Goal: Task Accomplishment & Management: Use online tool/utility

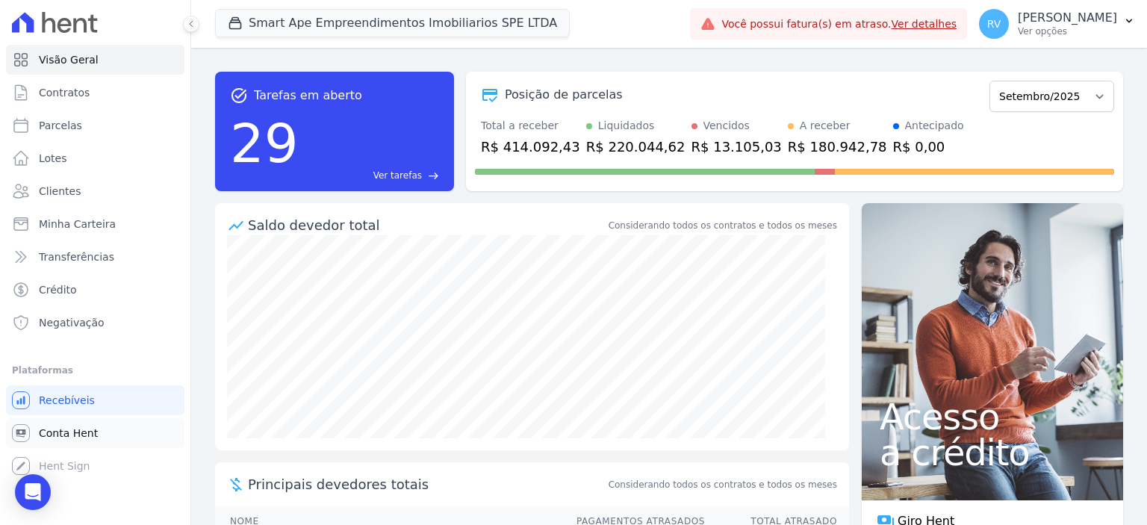
click at [102, 435] on link "Conta Hent" at bounding box center [95, 433] width 178 height 30
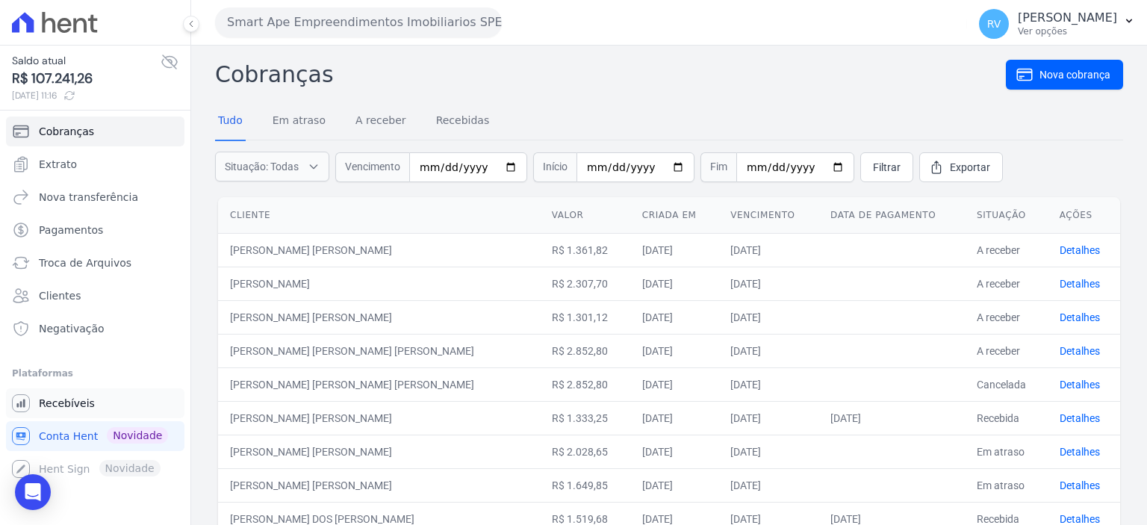
click at [101, 394] on link "Recebíveis" at bounding box center [95, 403] width 178 height 30
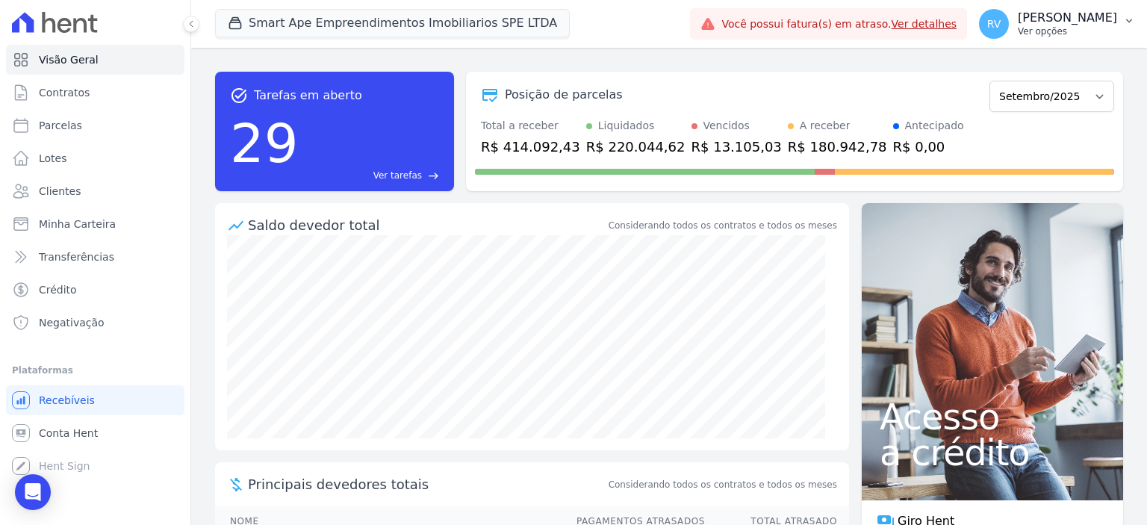
click at [1080, 34] on p "Ver opções" at bounding box center [1067, 31] width 99 height 12
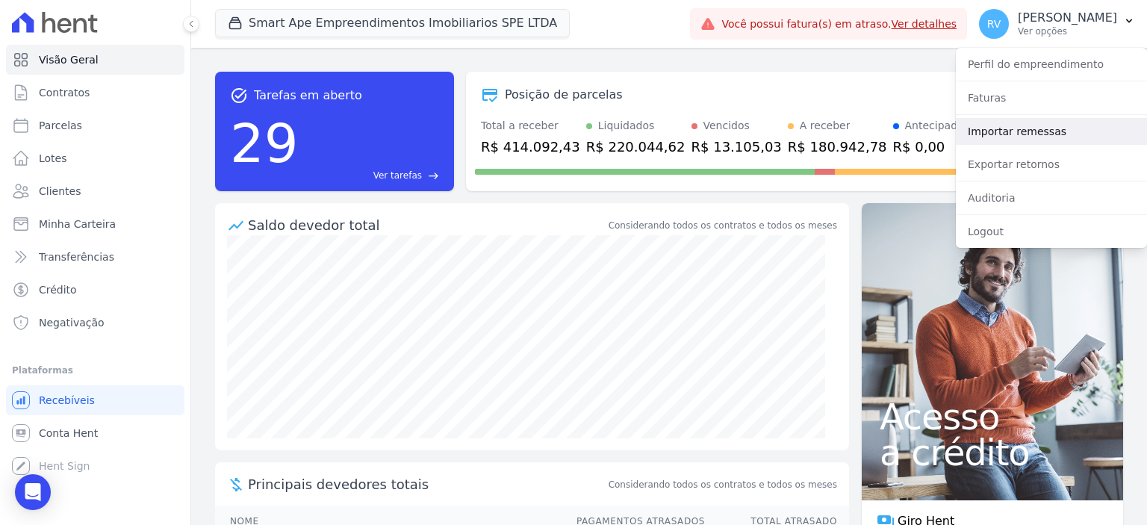
click at [1027, 137] on link "Importar remessas" at bounding box center [1051, 131] width 191 height 27
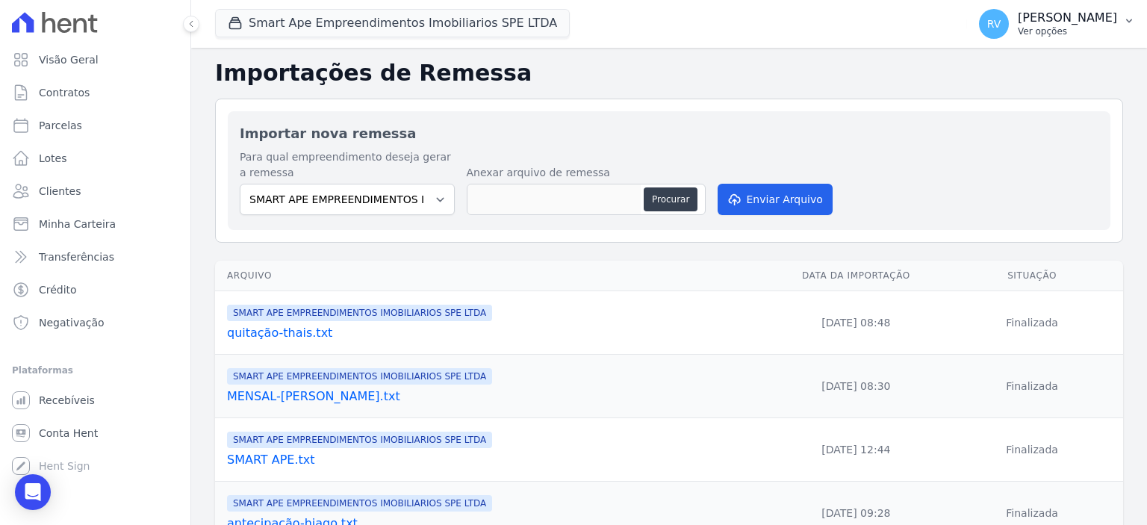
click at [1082, 20] on p "[PERSON_NAME]" at bounding box center [1067, 17] width 99 height 15
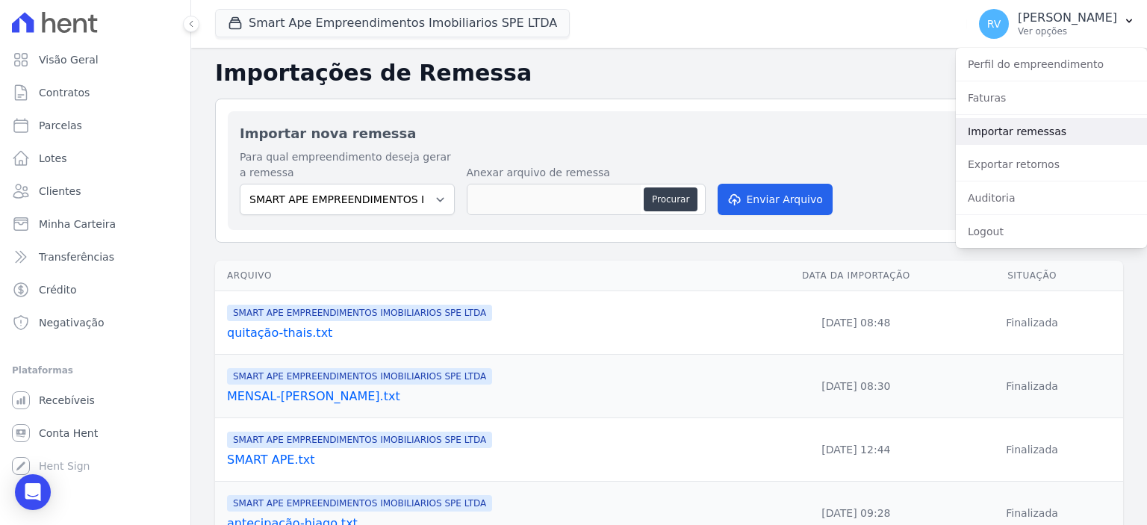
click at [1012, 122] on link "Importar remessas" at bounding box center [1051, 131] width 191 height 27
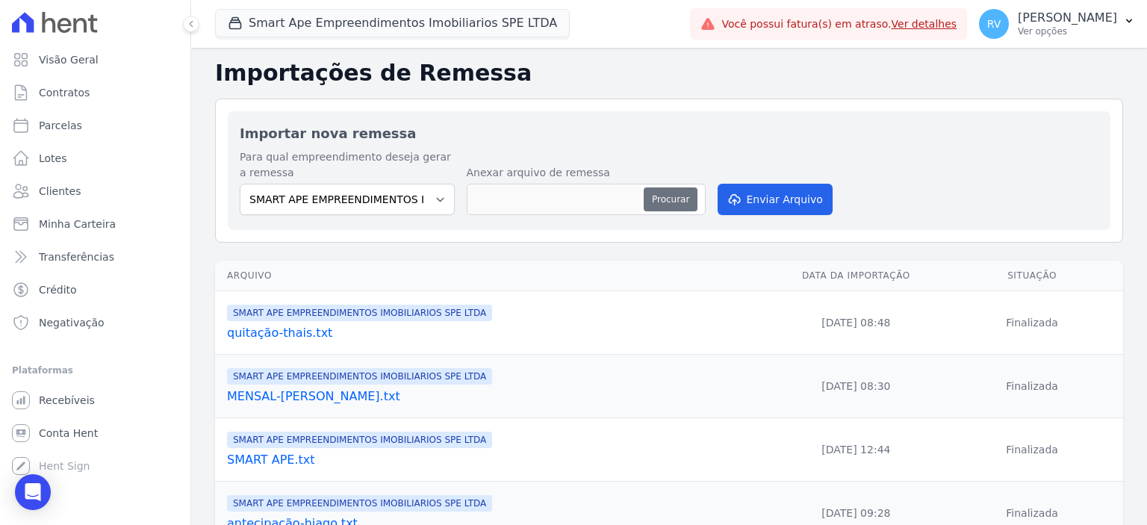
click at [663, 203] on button "Procurar" at bounding box center [671, 199] width 54 height 24
type input "MENSAL-FRANCISCO.txt"
click at [759, 198] on button "Enviar Arquivo" at bounding box center [775, 199] width 115 height 31
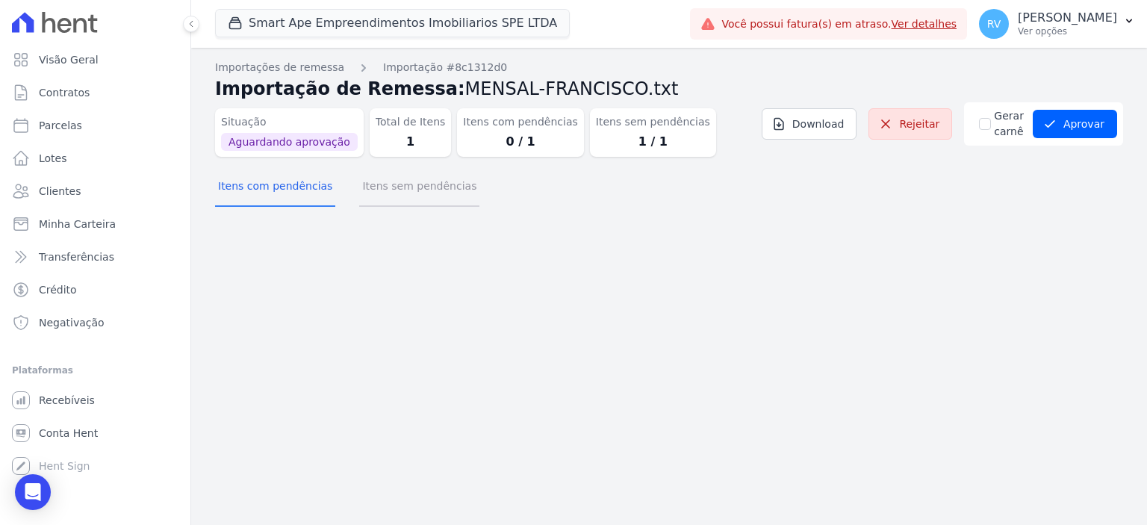
click at [407, 181] on button "Itens sem pendências" at bounding box center [419, 187] width 120 height 39
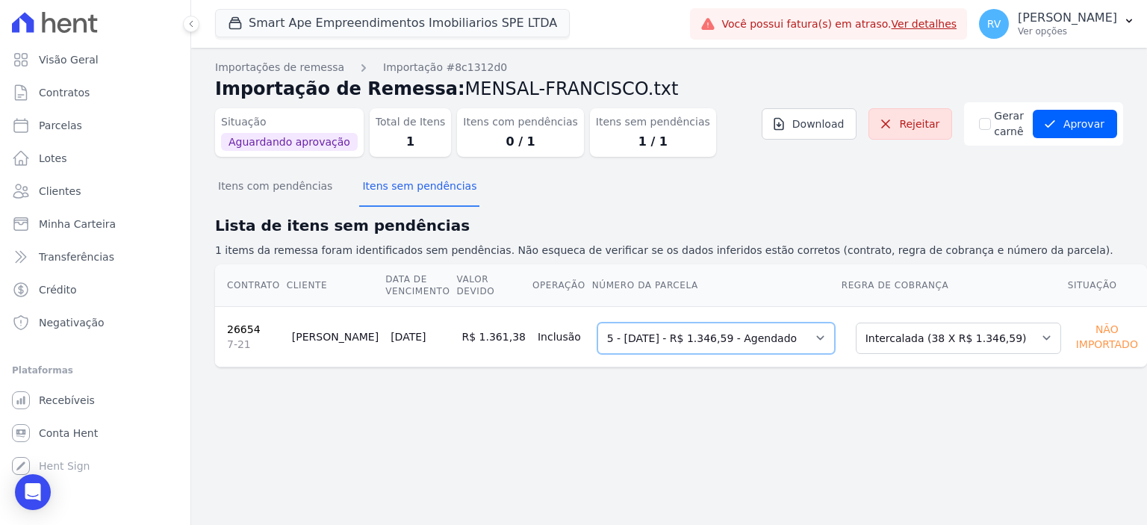
click at [718, 337] on select "Selecione uma 4 - [DATE] - R$ 1.346,59 - Agendado 5 - [DATE] - R$ 1.346,59 - Ag…" at bounding box center [715, 338] width 237 height 31
click at [597, 323] on select "Selecione uma 4 - [DATE] - R$ 1.346,59 - Agendado 5 - [DATE] - R$ 1.346,59 - Ag…" at bounding box center [715, 338] width 237 height 31
click at [1080, 121] on button "Aprovar" at bounding box center [1075, 124] width 84 height 28
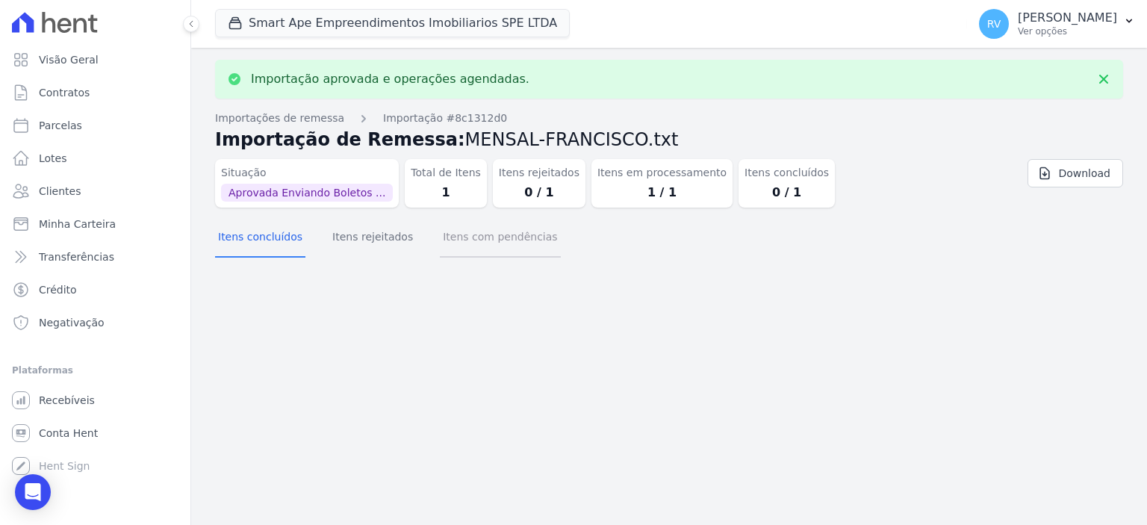
click at [499, 243] on button "Itens com pendências" at bounding box center [500, 238] width 120 height 39
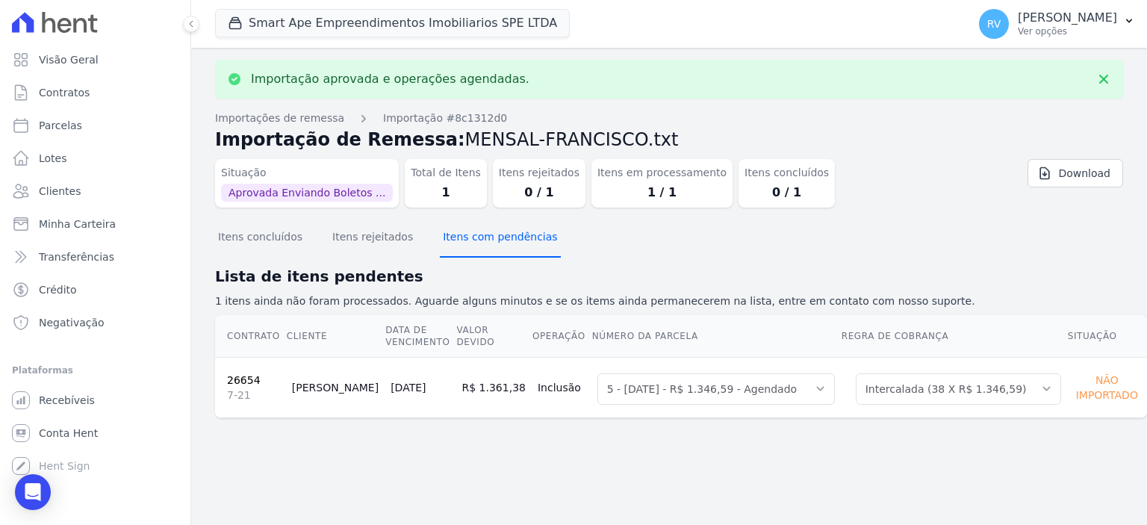
click at [472, 232] on button "Itens com pendências" at bounding box center [500, 238] width 120 height 39
click at [476, 247] on button "Itens com pendências" at bounding box center [500, 238] width 120 height 39
click at [479, 246] on button "Itens com pendências" at bounding box center [500, 238] width 120 height 39
click at [485, 244] on button "Itens com pendências" at bounding box center [500, 238] width 120 height 39
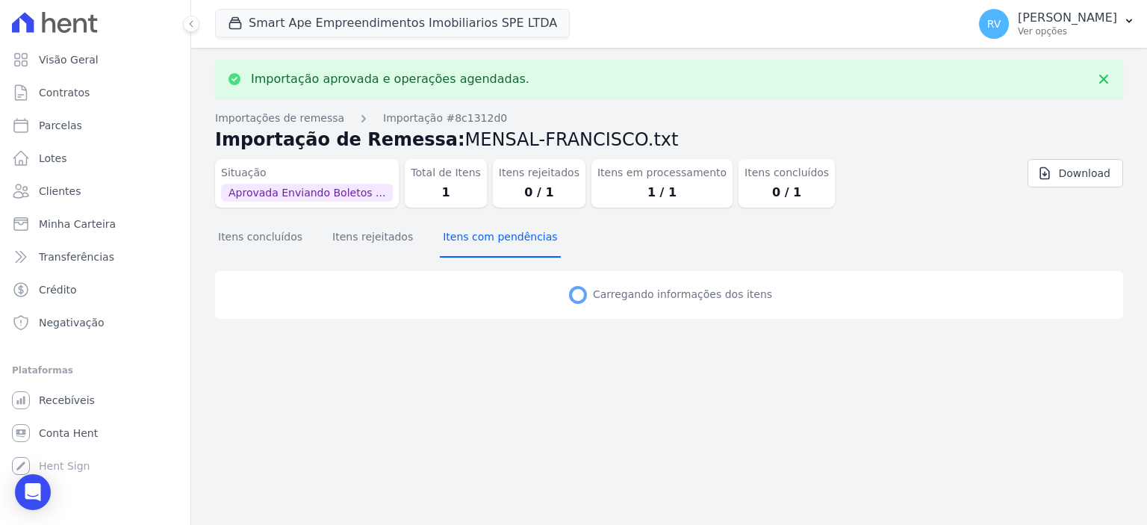
click at [485, 244] on button "Itens com pendências" at bounding box center [500, 238] width 120 height 39
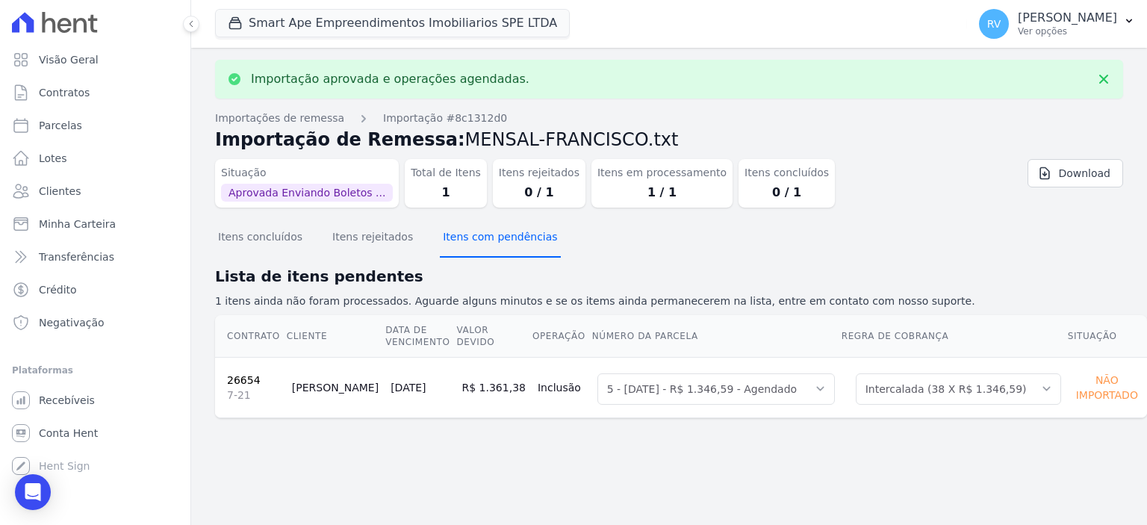
click at [485, 244] on button "Itens com pendências" at bounding box center [500, 238] width 120 height 39
click at [487, 243] on button "Itens com pendências" at bounding box center [500, 238] width 120 height 39
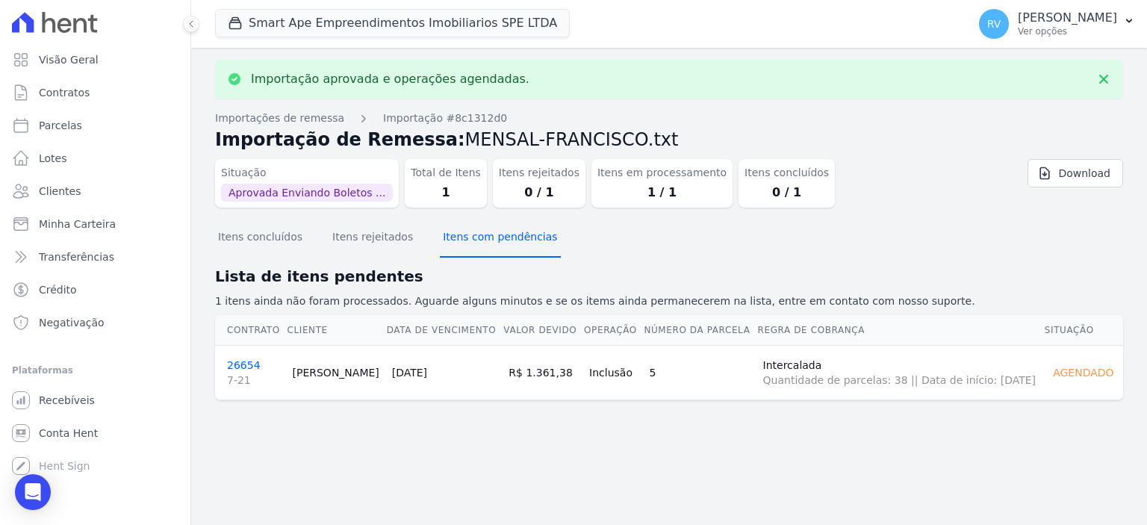
click at [487, 243] on button "Itens com pendências" at bounding box center [500, 238] width 120 height 39
click at [284, 242] on button "Itens concluídos" at bounding box center [260, 238] width 90 height 39
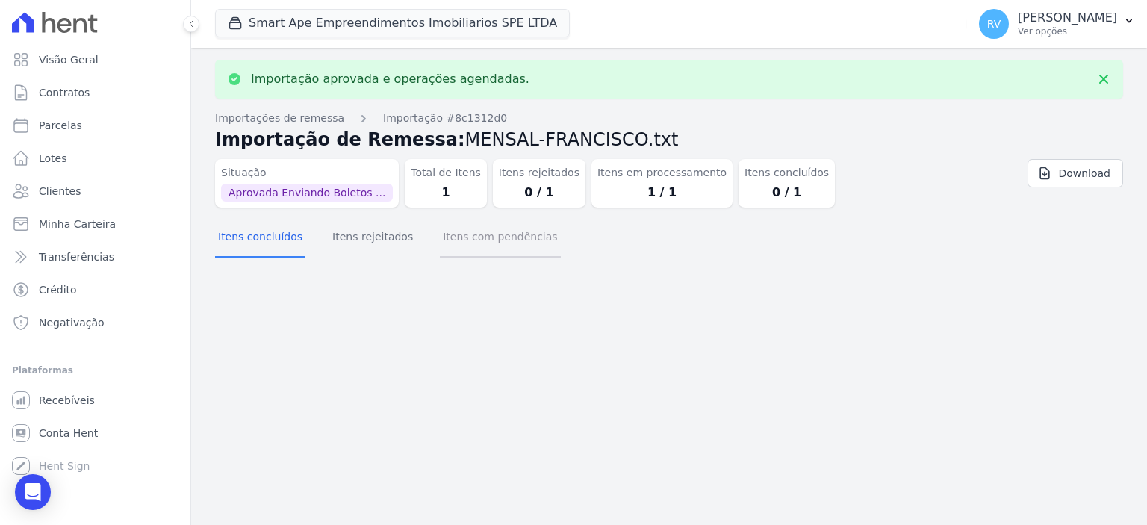
click at [455, 232] on button "Itens com pendências" at bounding box center [500, 238] width 120 height 39
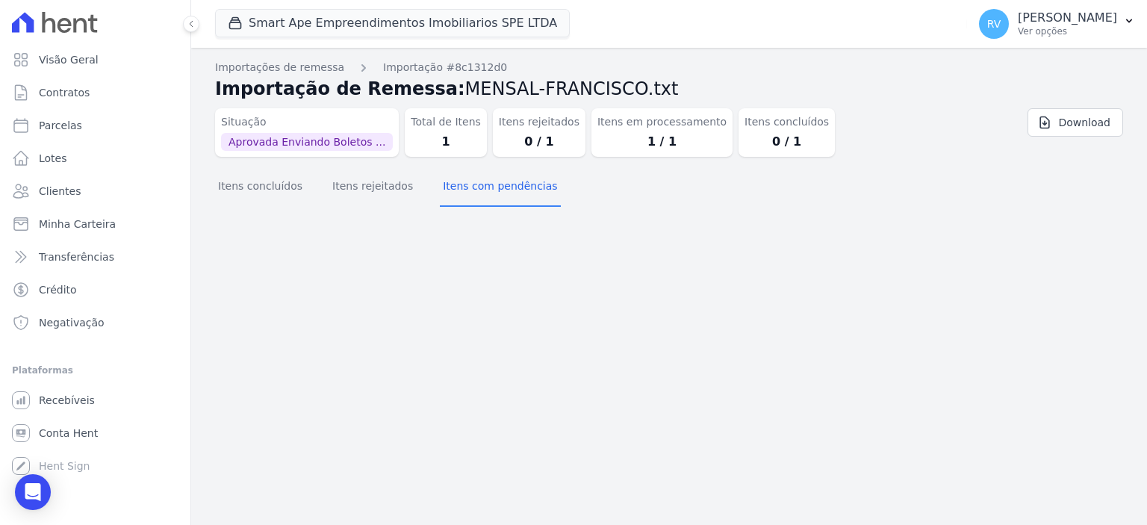
click at [275, 248] on div "Importação aprovada e operações agendadas. Importações de remessa Importação #8…" at bounding box center [669, 286] width 956 height 477
click at [287, 184] on button "Itens concluídos" at bounding box center [260, 187] width 90 height 39
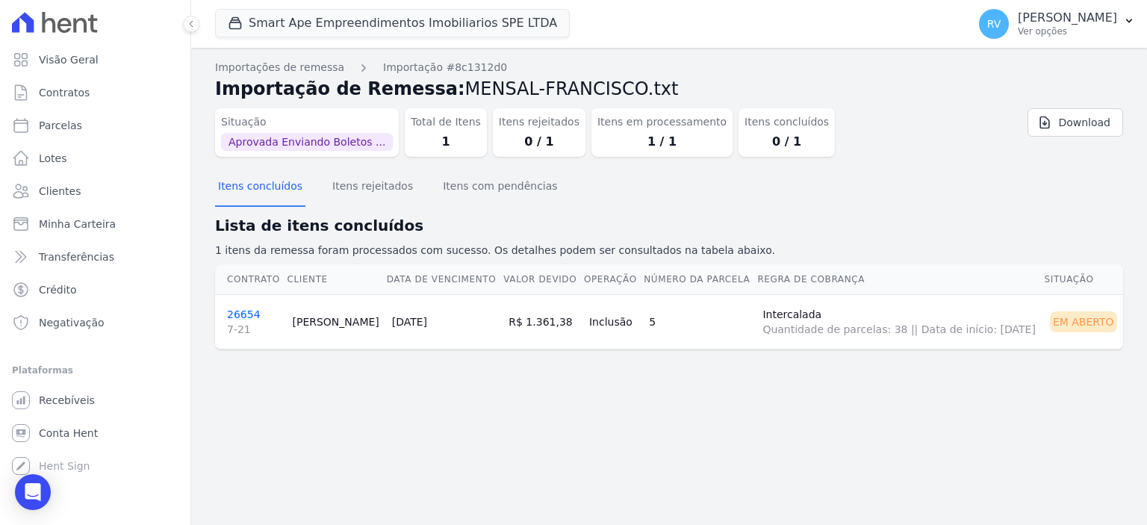
click at [247, 311] on link "26654 7-21" at bounding box center [253, 322] width 53 height 28
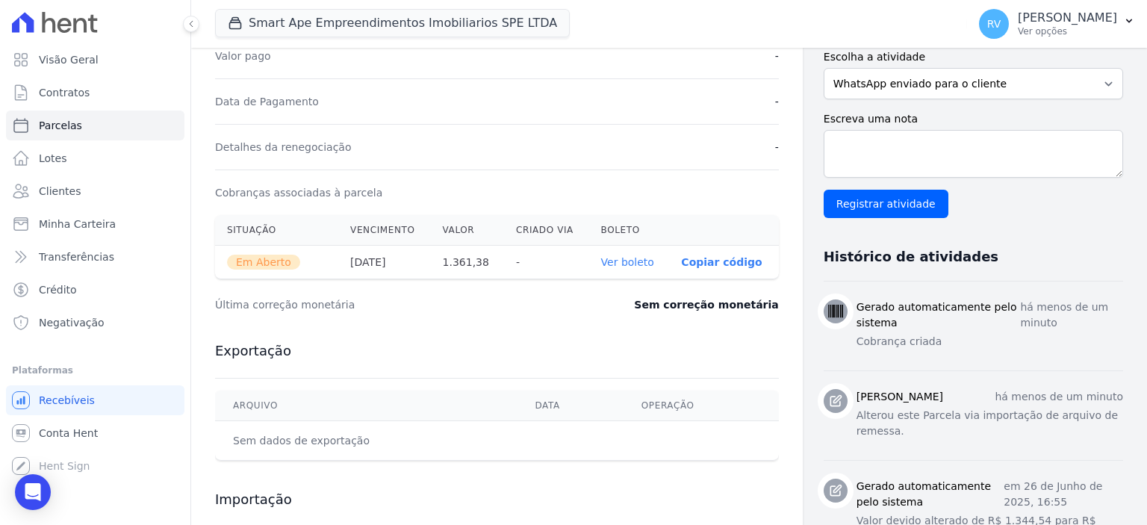
scroll to position [373, 0]
click at [635, 255] on link "Ver boleto" at bounding box center [627, 261] width 53 height 12
click at [93, 435] on span "Conta Hent" at bounding box center [68, 433] width 59 height 15
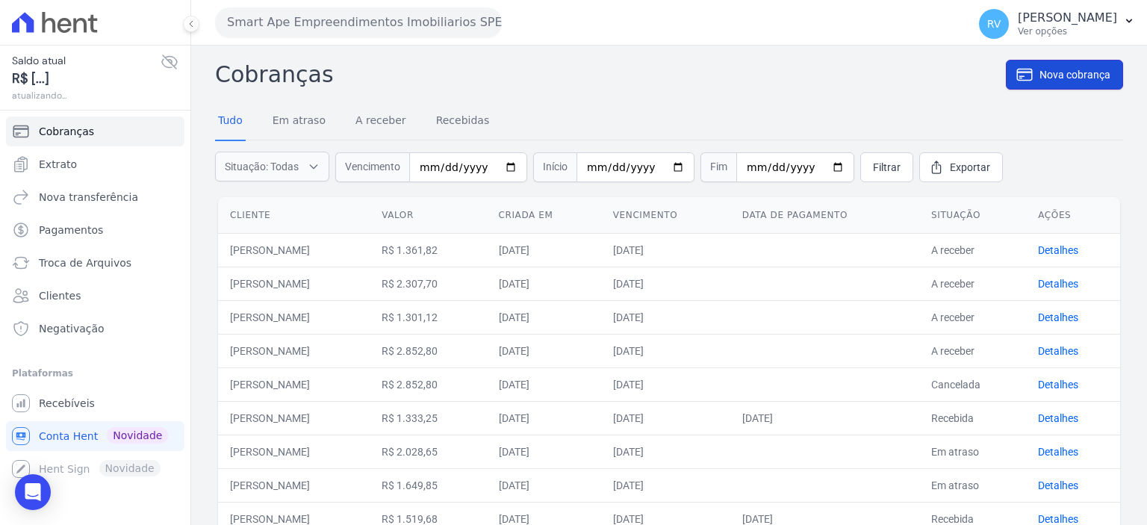
click at [1094, 65] on link "Nova cobrança" at bounding box center [1064, 75] width 117 height 30
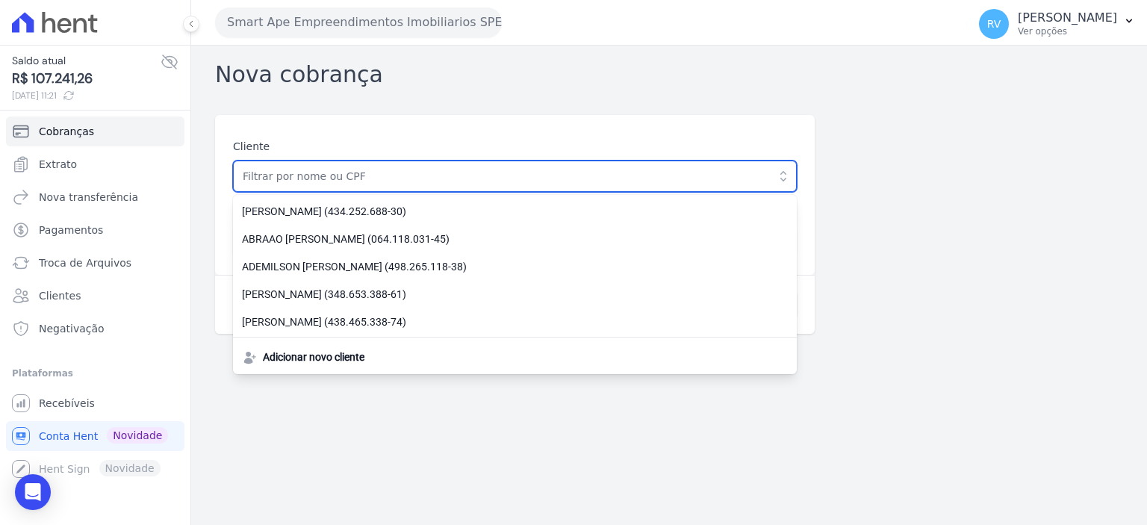
click at [272, 164] on input "text" at bounding box center [515, 176] width 564 height 31
paste input "[PERSON_NAME]"
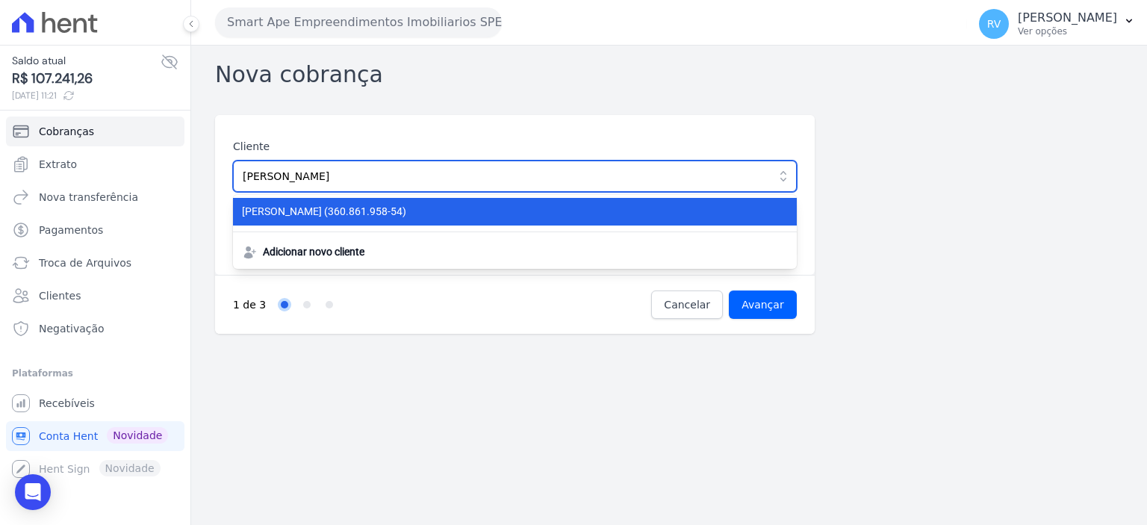
type input "[PERSON_NAME]"
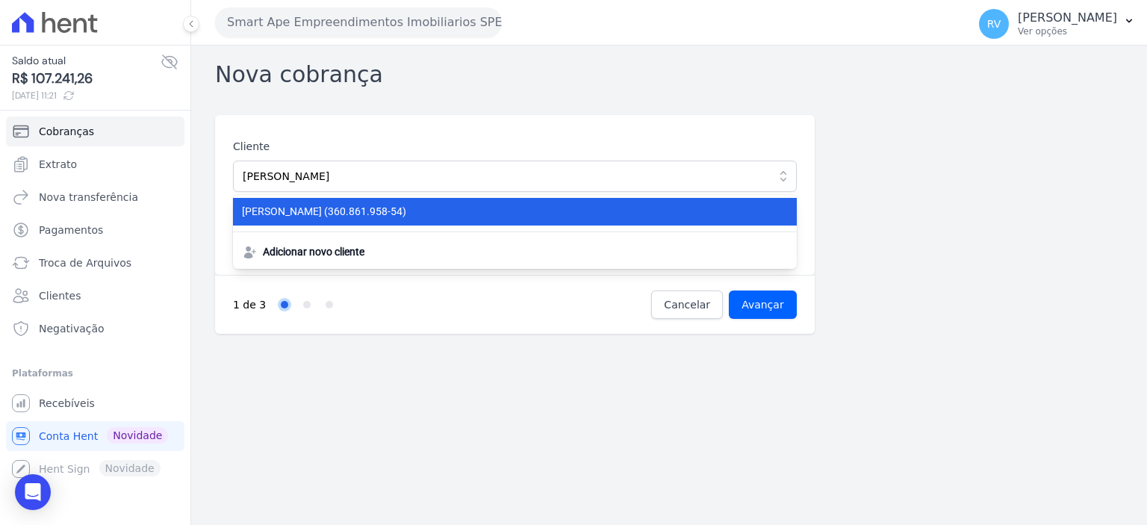
click at [360, 208] on span "[PERSON_NAME] (360.861.958-54)" at bounding box center [506, 212] width 528 height 16
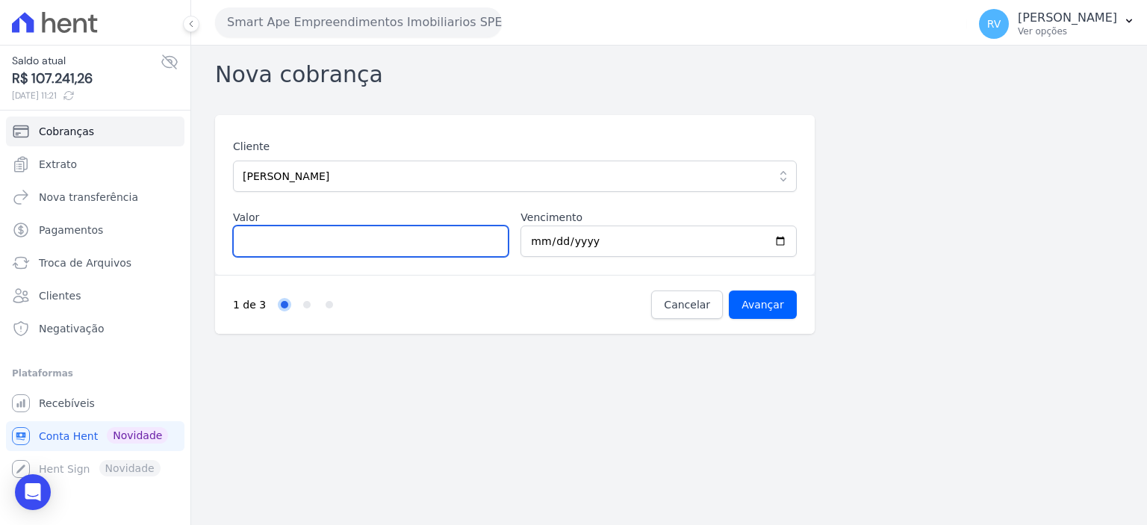
click at [379, 253] on input "Valor" at bounding box center [371, 240] width 276 height 31
type input "442.22"
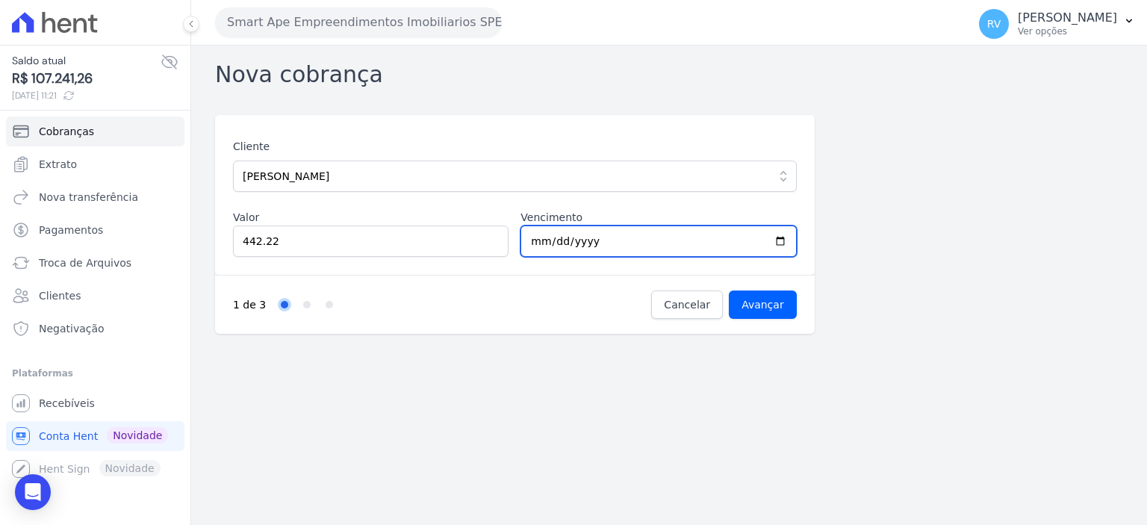
click at [779, 244] on input "[DATE]" at bounding box center [658, 240] width 276 height 31
type input "[DATE]"
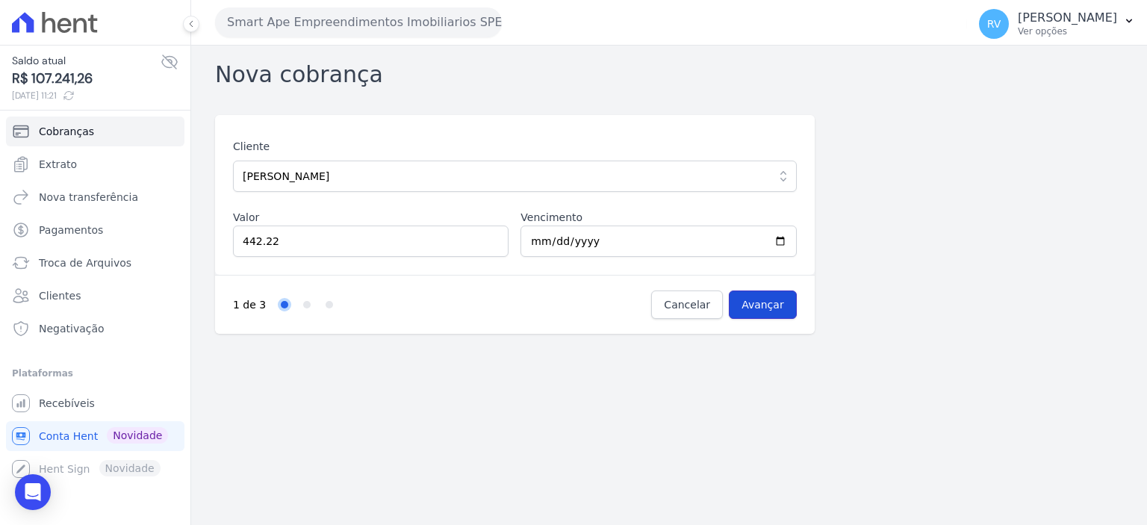
click at [768, 306] on input "Avançar" at bounding box center [763, 304] width 68 height 28
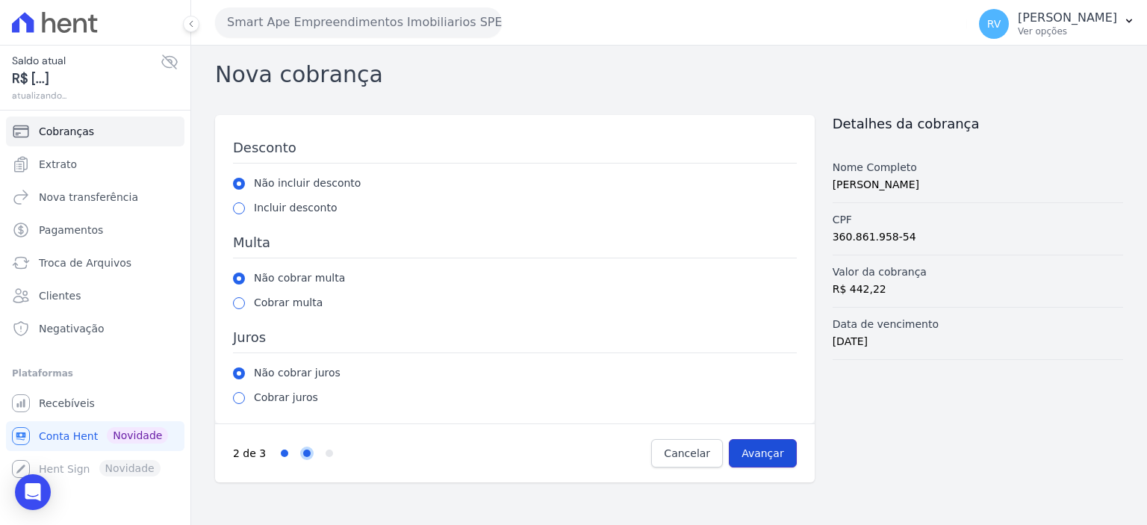
click at [774, 450] on input "Avançar" at bounding box center [763, 453] width 68 height 28
click at [281, 452] on link "Step 1" at bounding box center [284, 453] width 7 height 7
click at [303, 452] on span "Progress" at bounding box center [306, 453] width 7 height 7
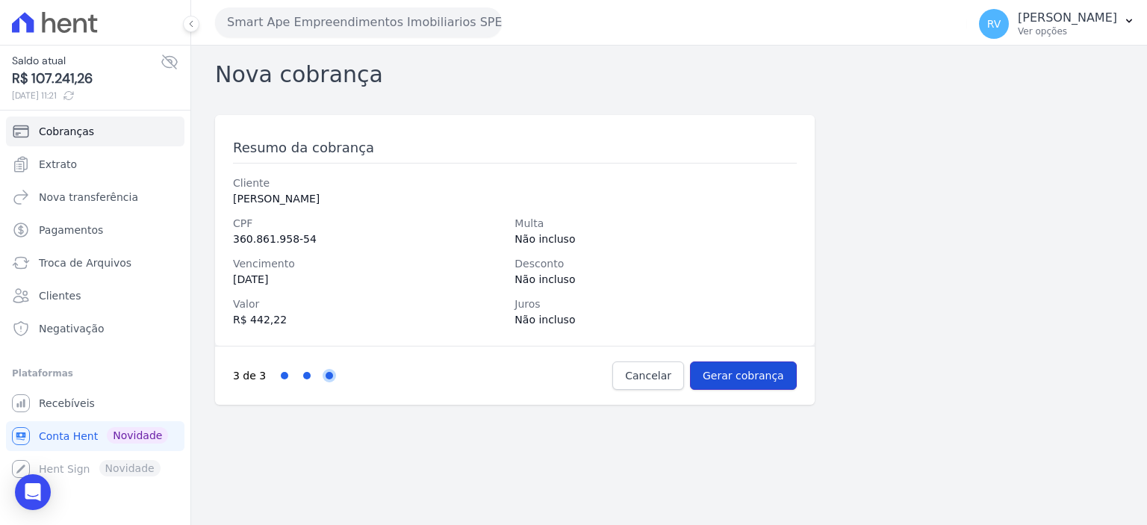
click at [757, 383] on input "Gerar cobrança" at bounding box center [743, 375] width 107 height 28
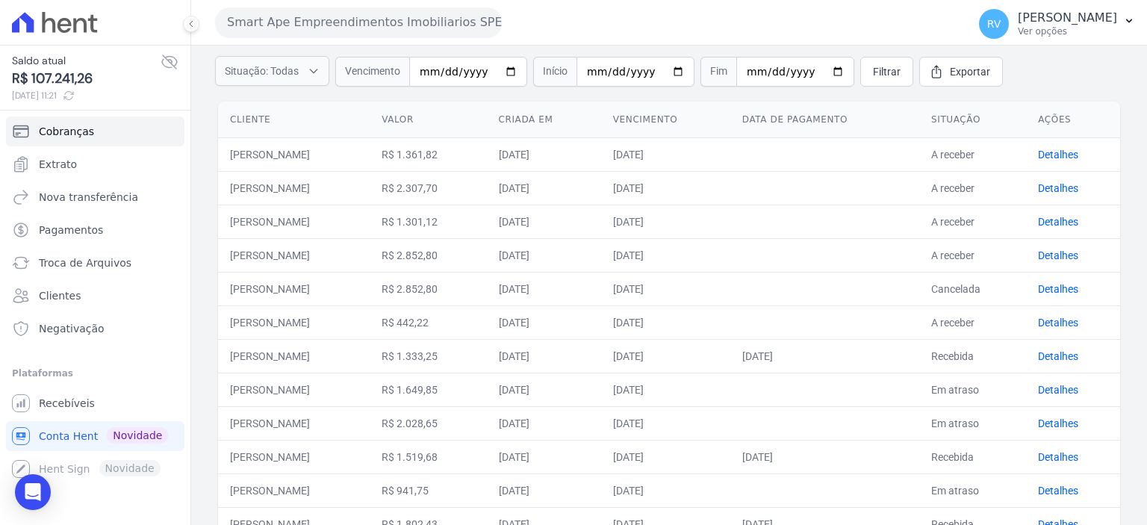
scroll to position [149, 0]
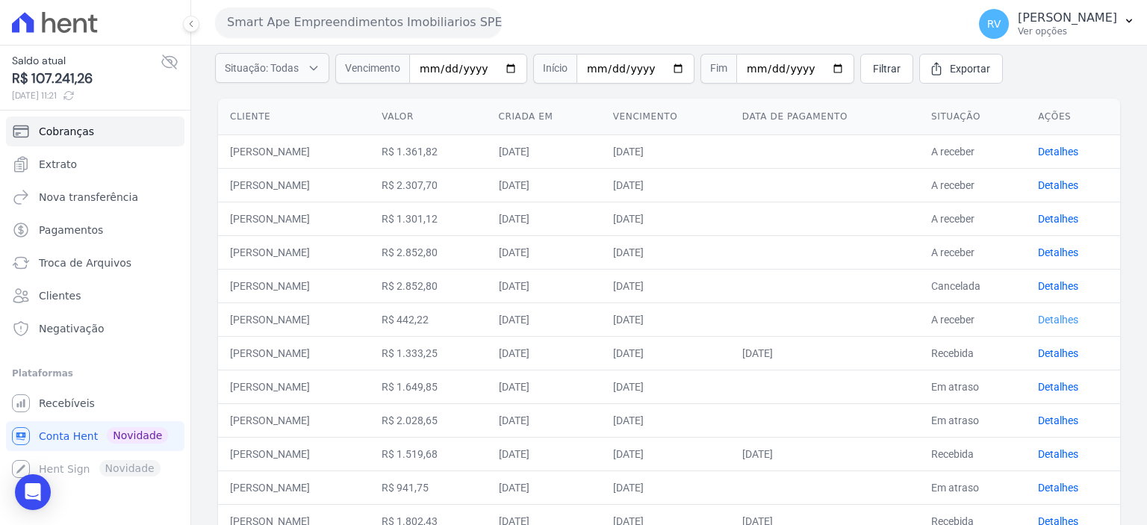
click at [1054, 315] on link "Detalhes" at bounding box center [1058, 320] width 40 height 12
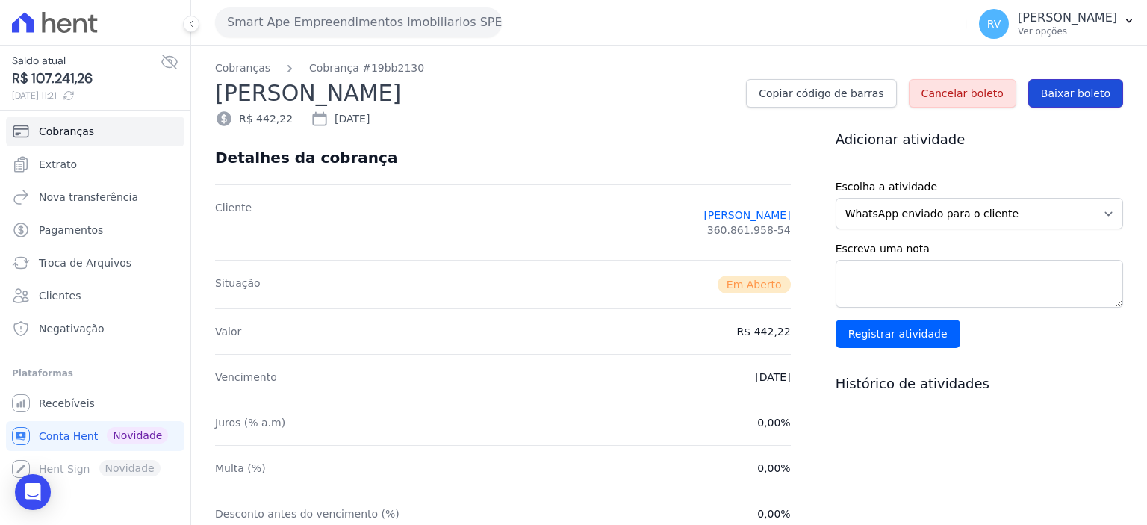
click at [1081, 98] on span "Baixar boleto" at bounding box center [1075, 93] width 69 height 15
